Goal: Task Accomplishment & Management: Manage account settings

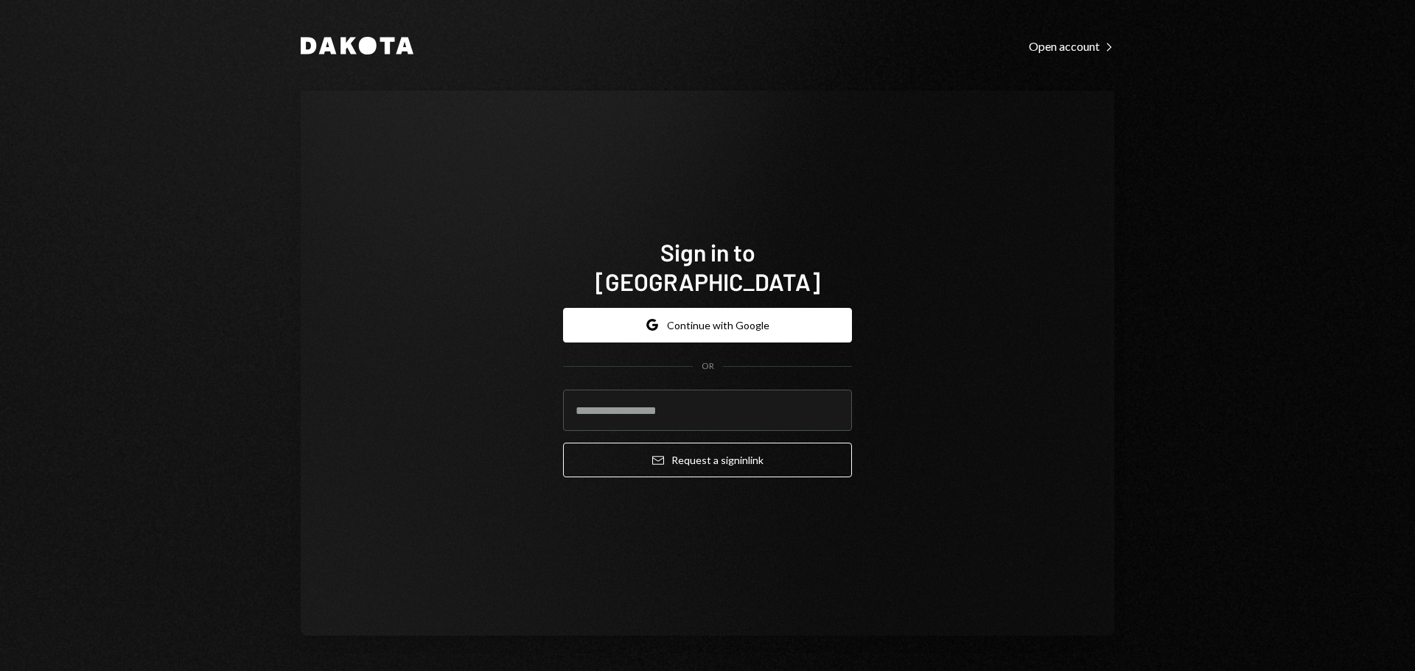
type input "**********"
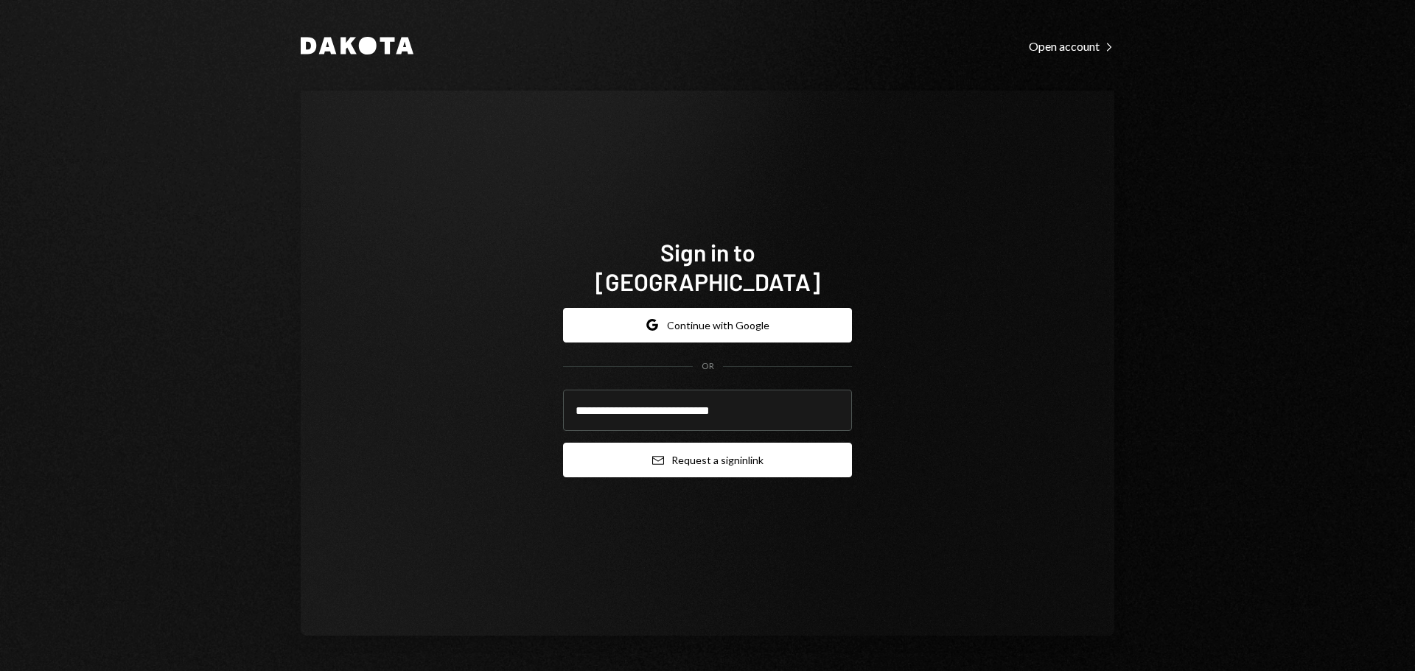
click at [665, 449] on button "Email Request a sign in link" at bounding box center [707, 460] width 289 height 35
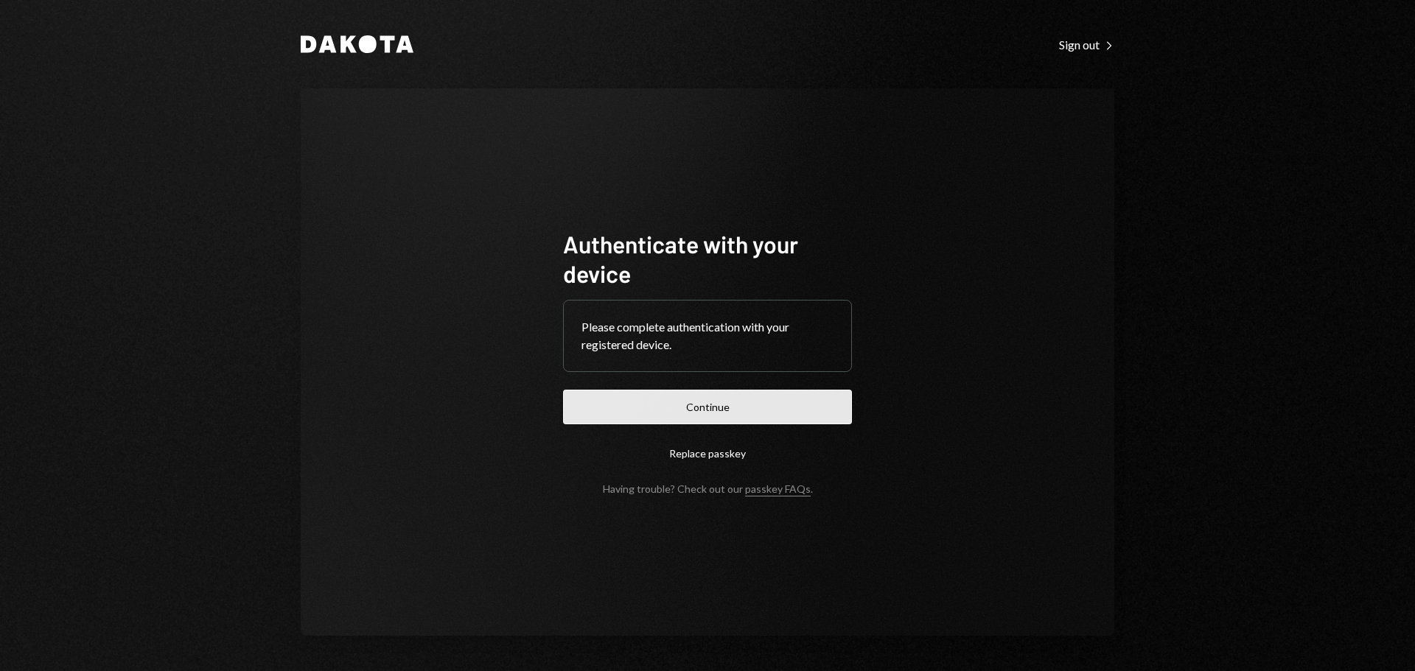
click at [755, 414] on button "Continue" at bounding box center [707, 407] width 289 height 35
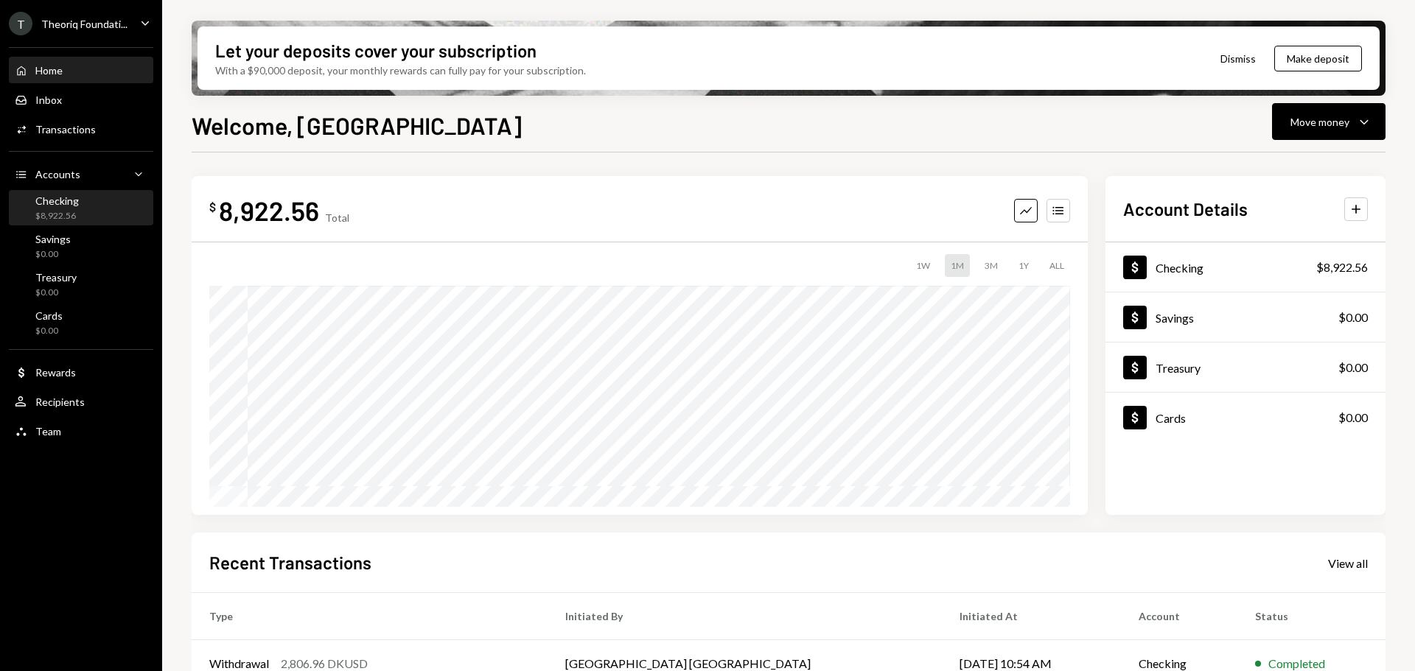
click at [99, 203] on div "Checking $8,922.56" at bounding box center [81, 209] width 133 height 28
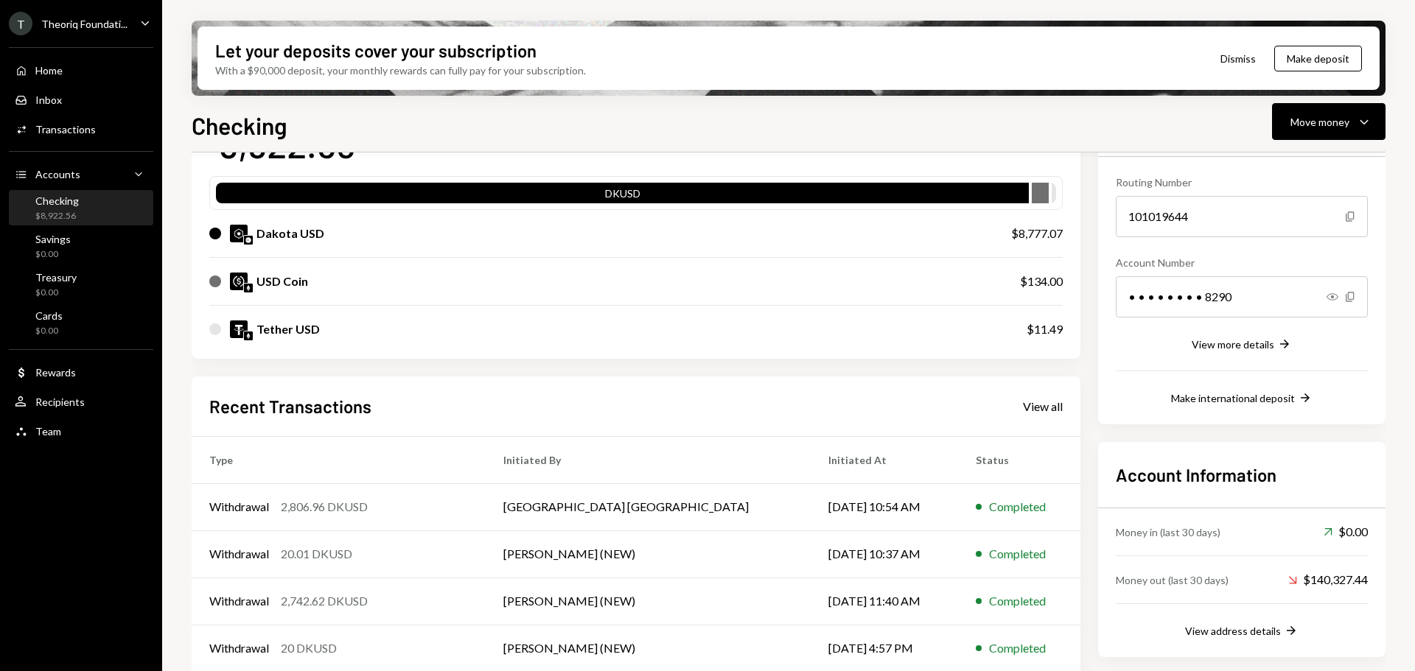
scroll to position [133, 0]
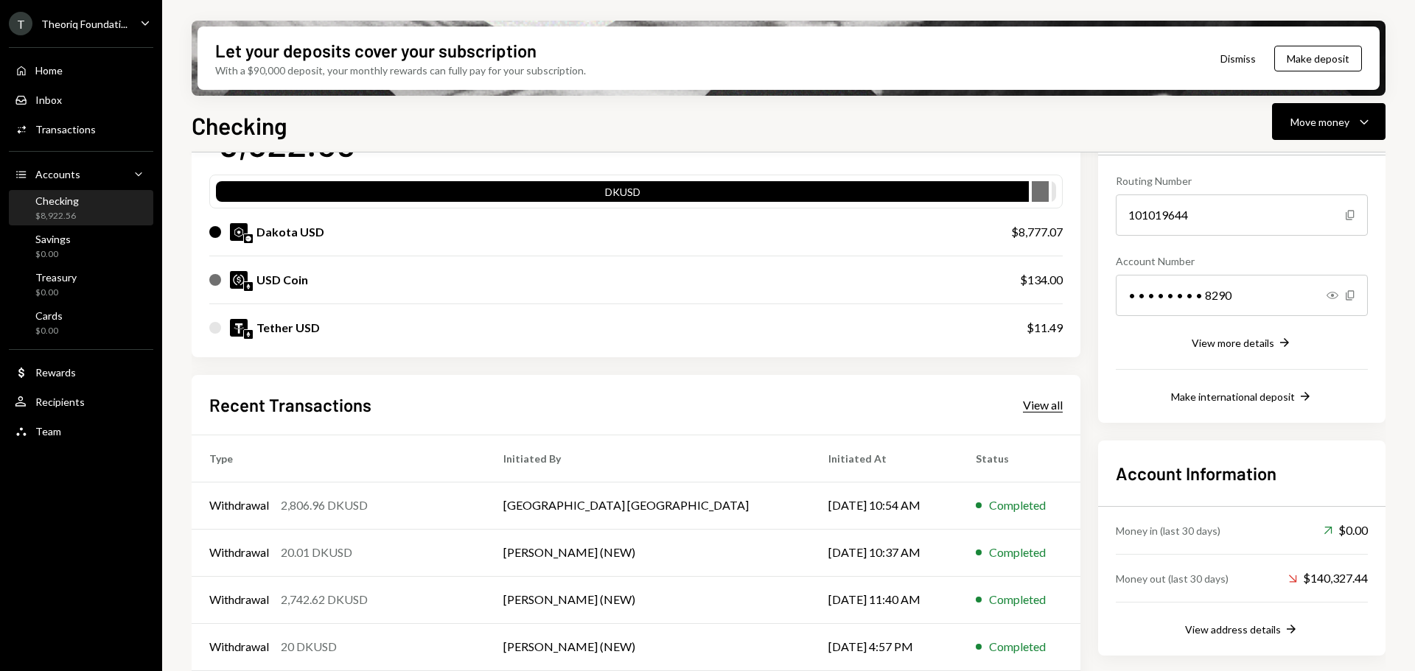
click at [1057, 409] on div "View all" at bounding box center [1043, 405] width 40 height 15
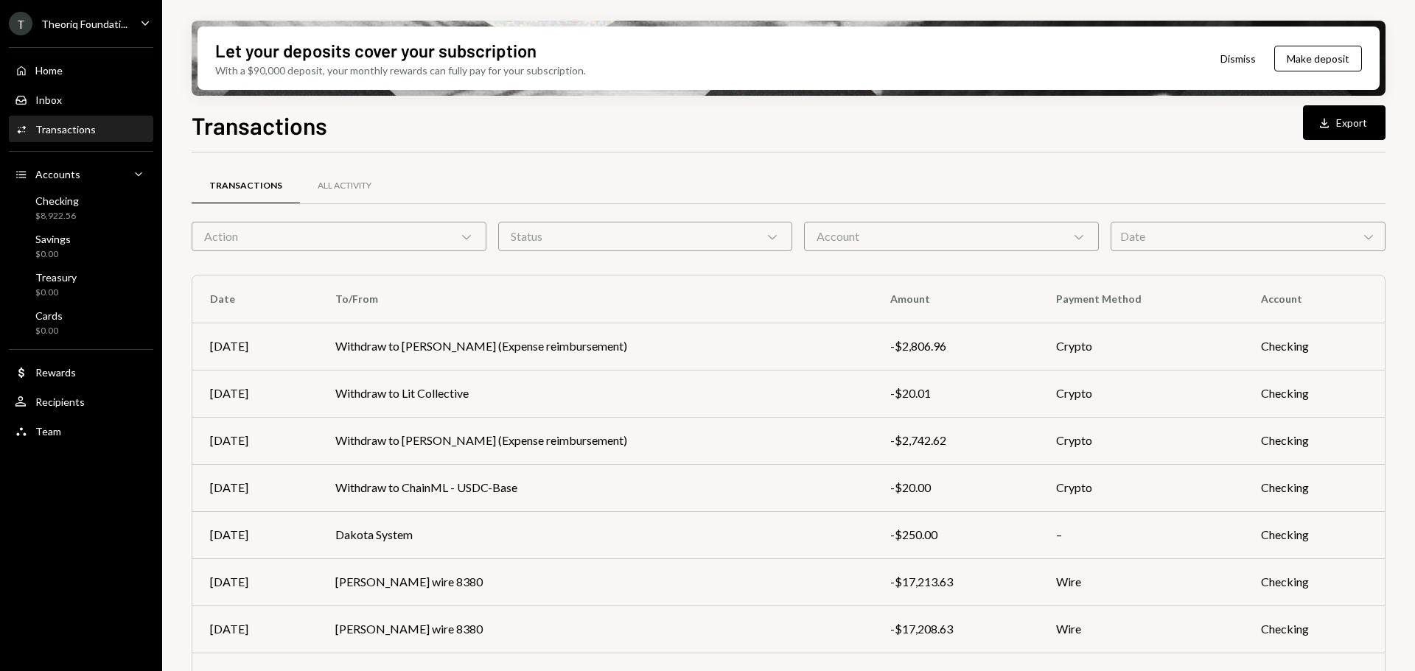
click at [397, 239] on div "Action Chevron Down" at bounding box center [339, 236] width 295 height 29
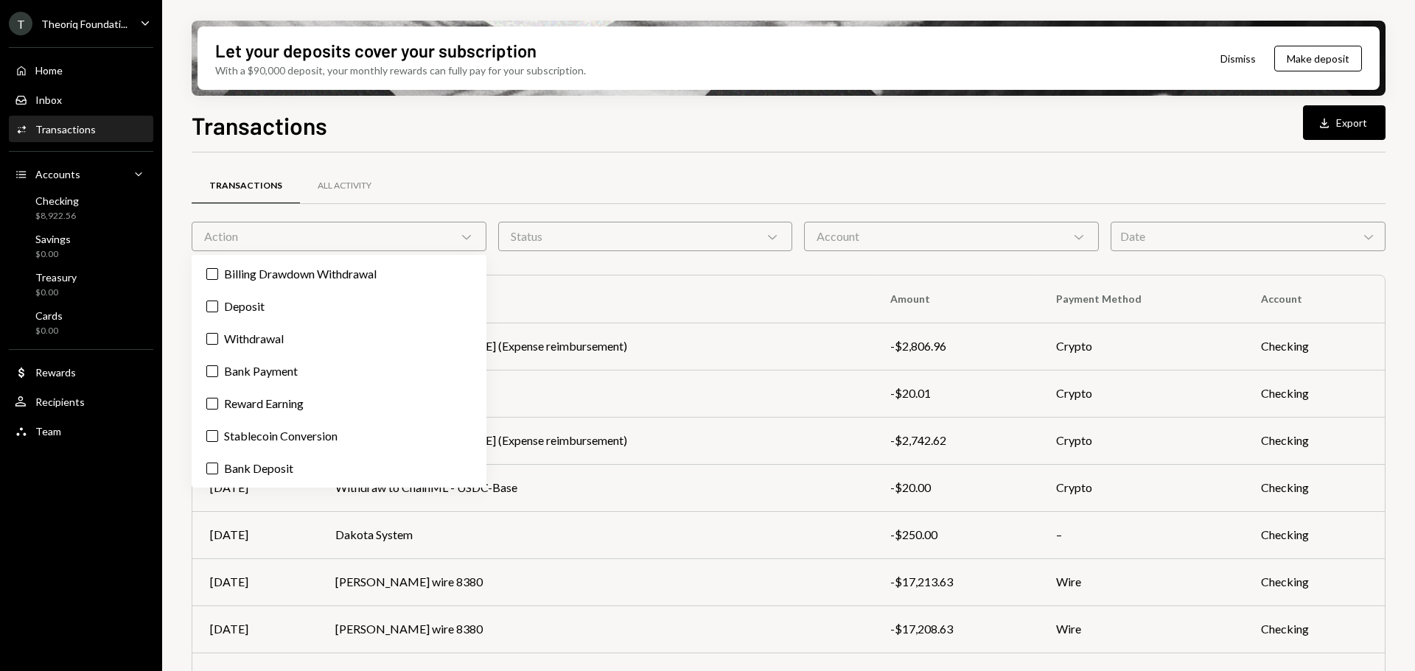
click at [170, 318] on div "Let your deposits cover your subscription With a $90,000 deposit, your monthly …" at bounding box center [788, 335] width 1253 height 671
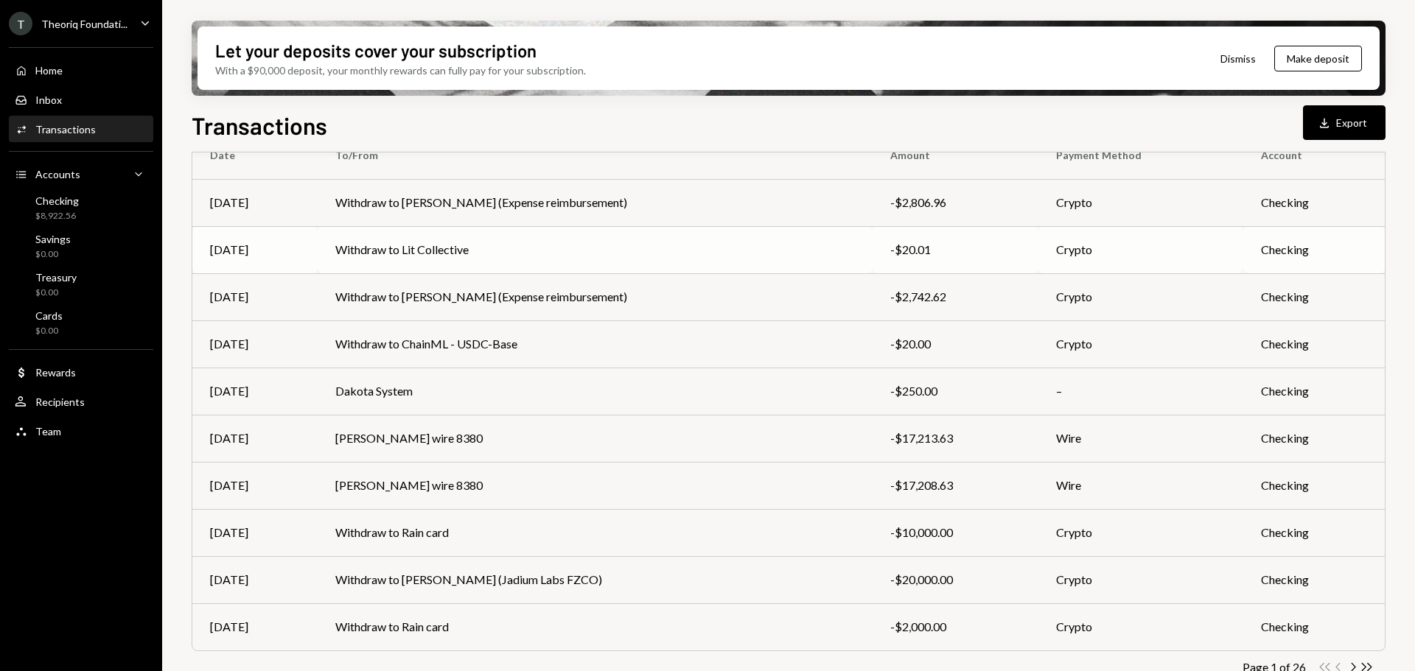
scroll to position [168, 0]
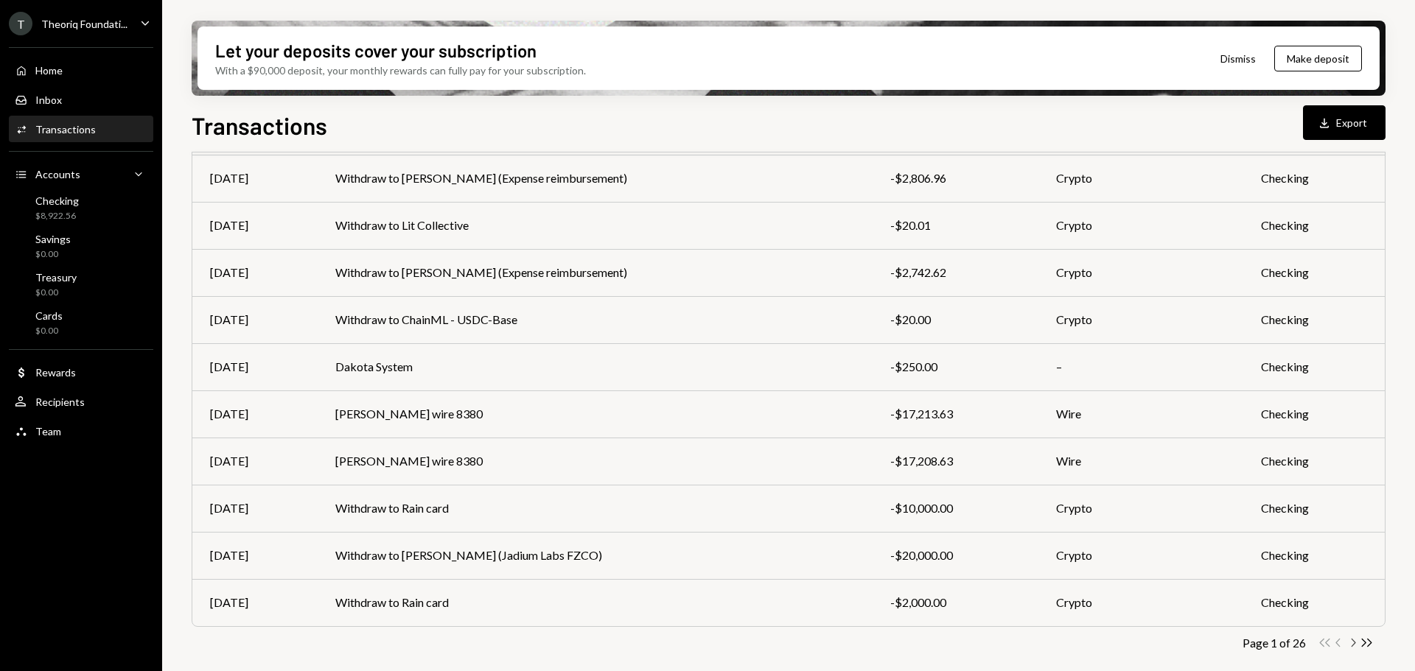
click at [1351, 642] on icon "Chevron Right" at bounding box center [1352, 643] width 14 height 14
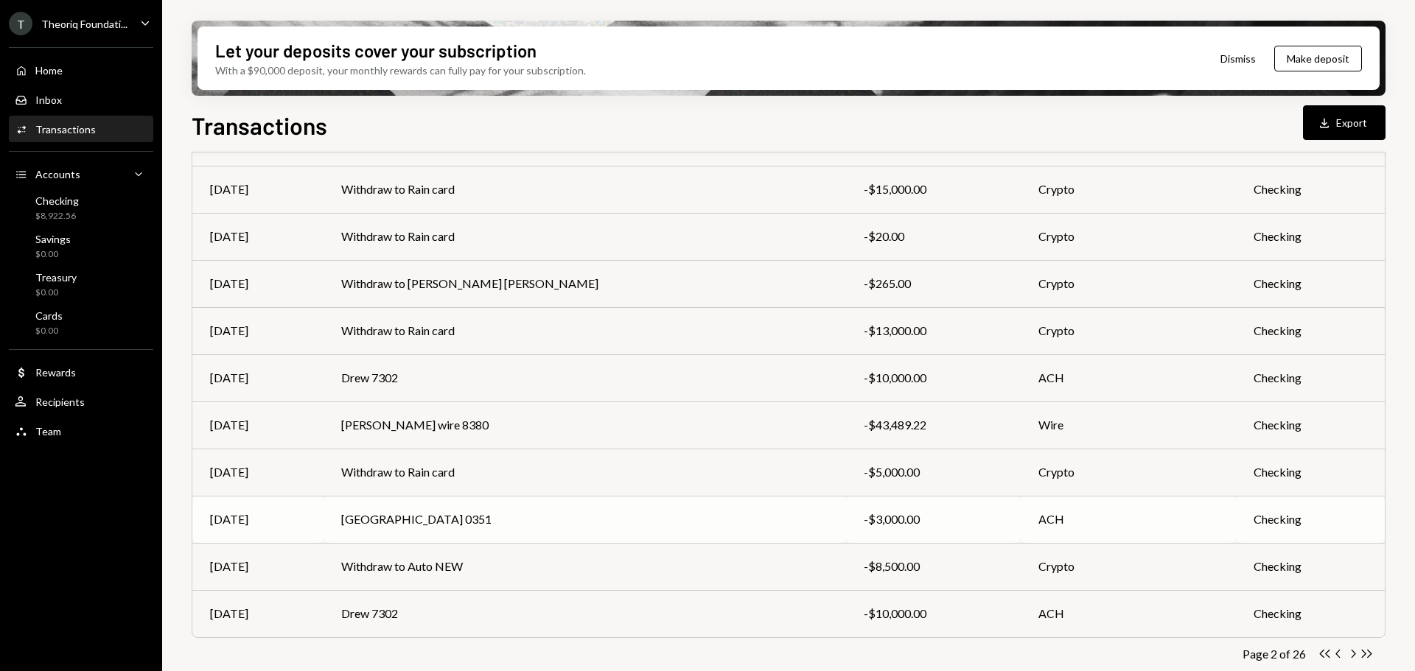
scroll to position [163, 0]
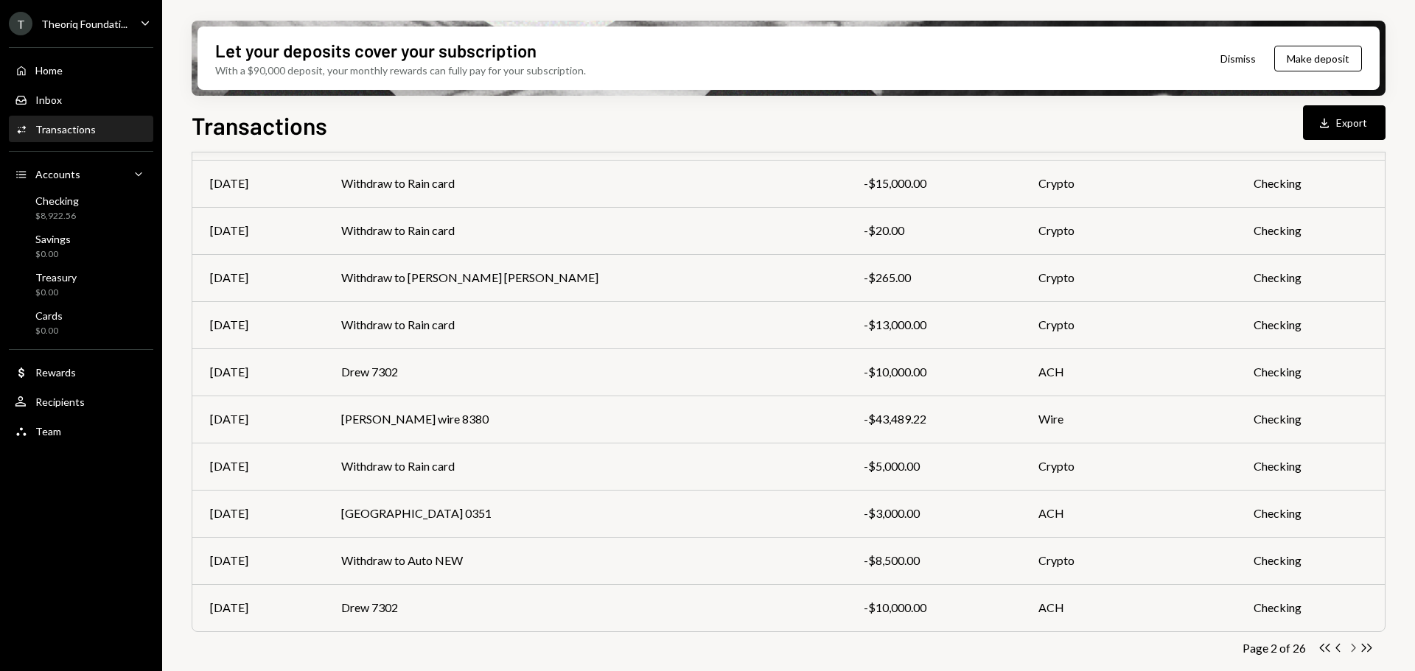
click at [1354, 649] on icon "button" at bounding box center [1353, 648] width 4 height 8
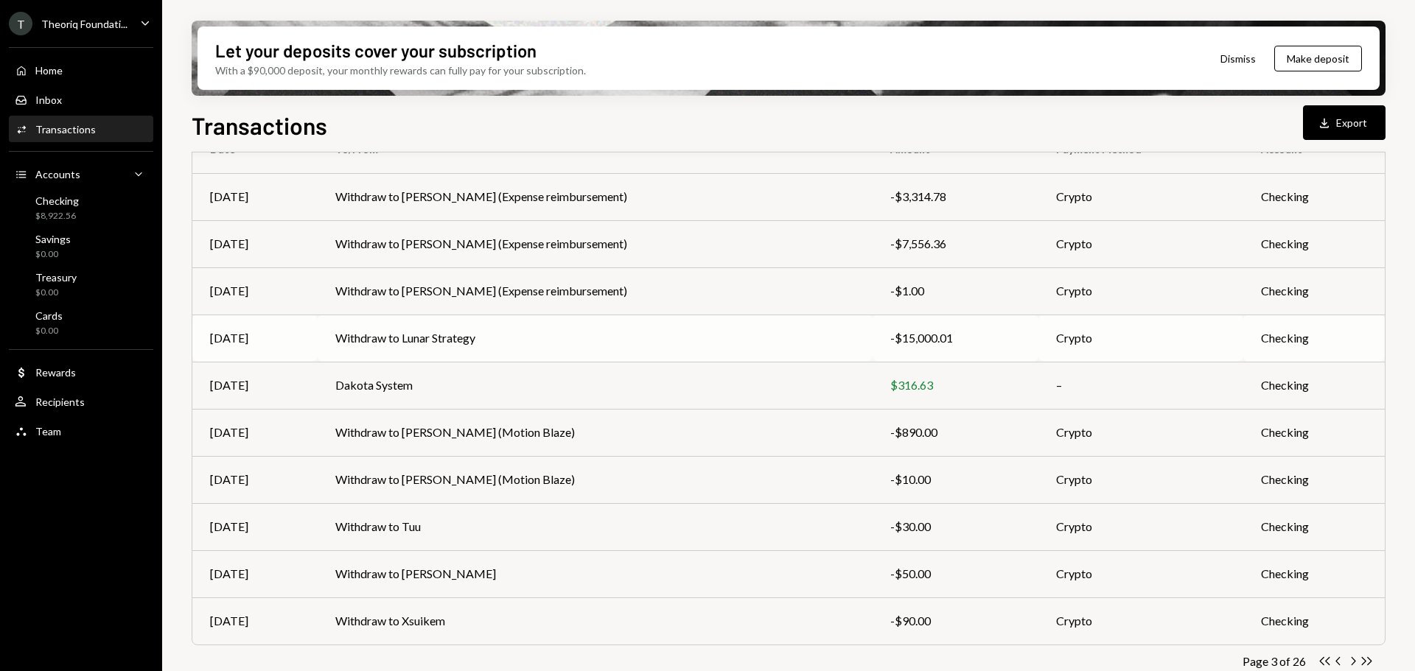
scroll to position [168, 0]
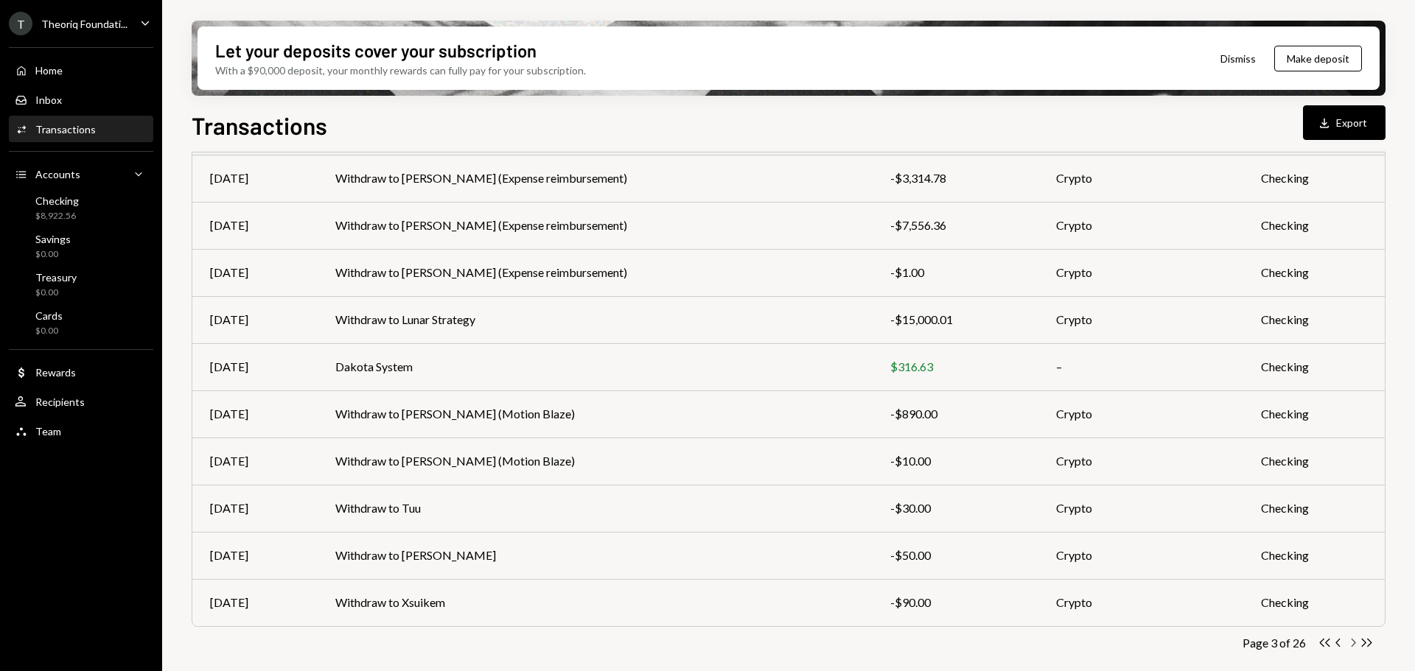
click at [1350, 640] on icon "Chevron Right" at bounding box center [1352, 643] width 14 height 14
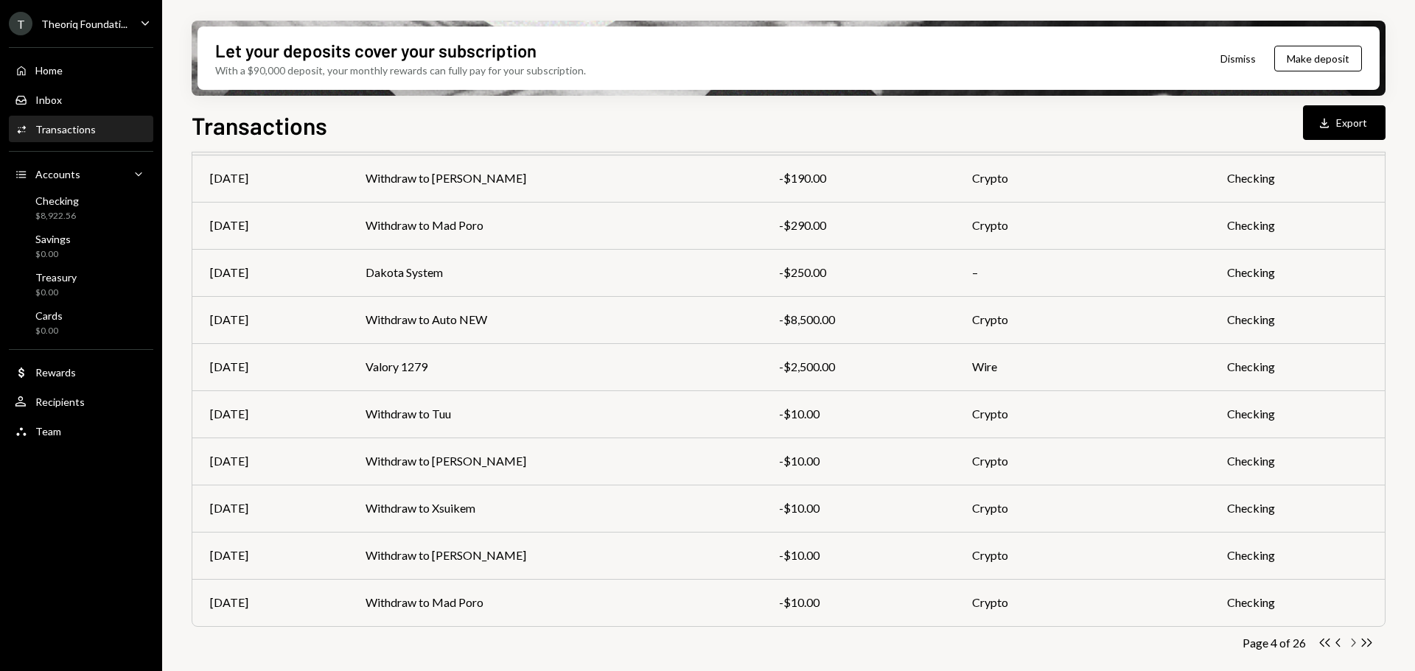
click at [1356, 648] on icon "Chevron Right" at bounding box center [1352, 643] width 14 height 14
